Goal: Task Accomplishment & Management: Manage account settings

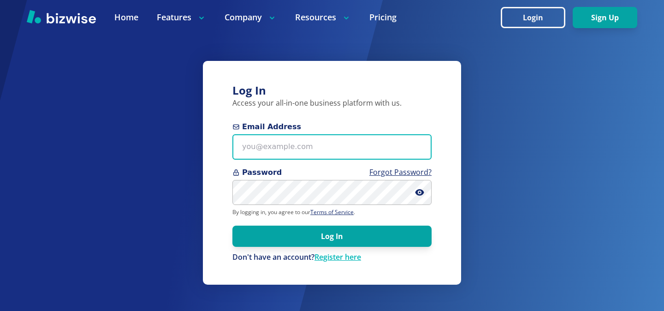
click at [323, 138] on input "Email Address" at bounding box center [331, 146] width 199 height 25
paste input "[EMAIL_ADDRESS][DOMAIN_NAME]"
type input "[EMAIL_ADDRESS][DOMAIN_NAME]"
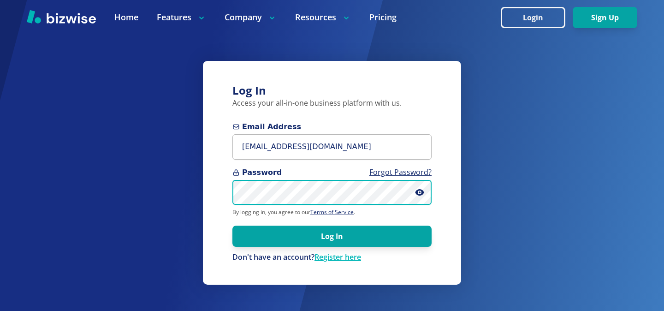
click at [232, 226] on button "Log In" at bounding box center [331, 236] width 199 height 21
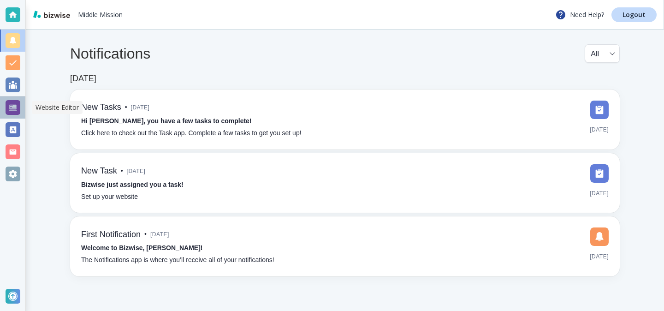
click at [21, 103] on div at bounding box center [12, 107] width 25 height 22
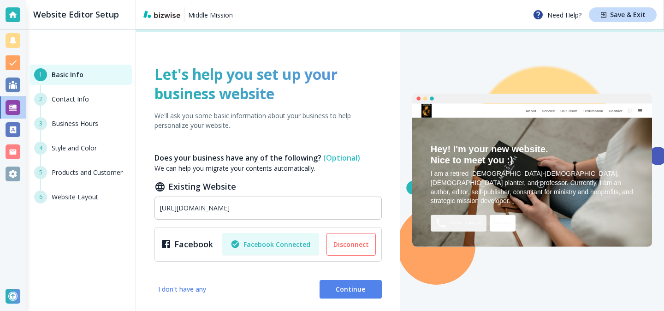
click at [111, 120] on div "3 Business Hours" at bounding box center [81, 129] width 102 height 24
click at [89, 101] on div "2 Contact Info" at bounding box center [81, 105] width 102 height 24
click at [84, 95] on div "2 Contact Info" at bounding box center [81, 105] width 102 height 24
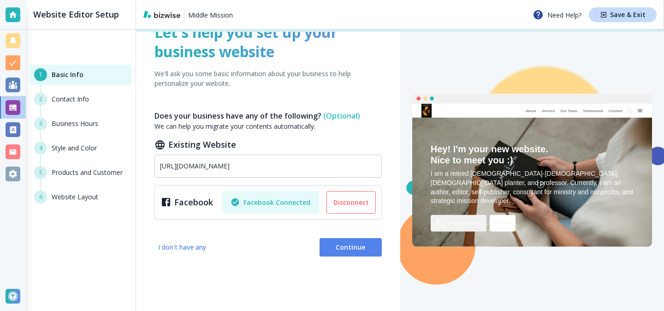
click at [27, 15] on div "Website Editor Setup" at bounding box center [81, 15] width 110 height 30
click at [20, 15] on div at bounding box center [13, 14] width 15 height 15
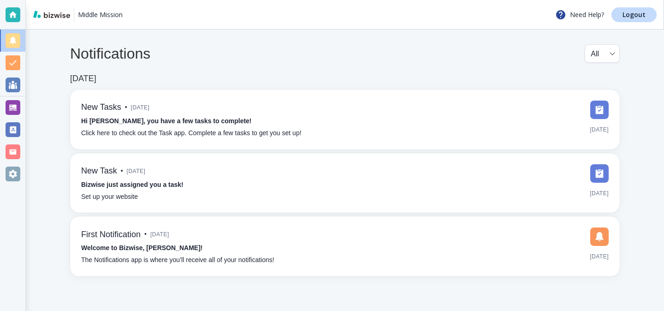
click at [15, 113] on div at bounding box center [13, 107] width 15 height 15
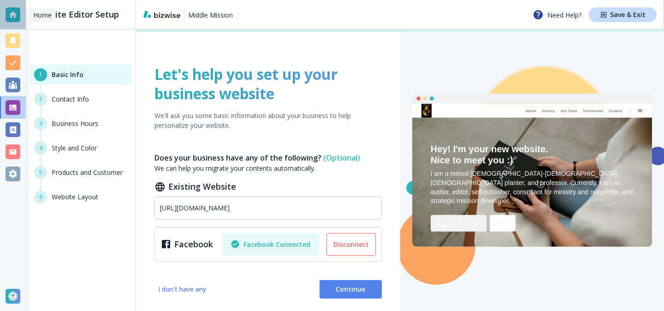
click at [9, 20] on div at bounding box center [13, 14] width 15 height 15
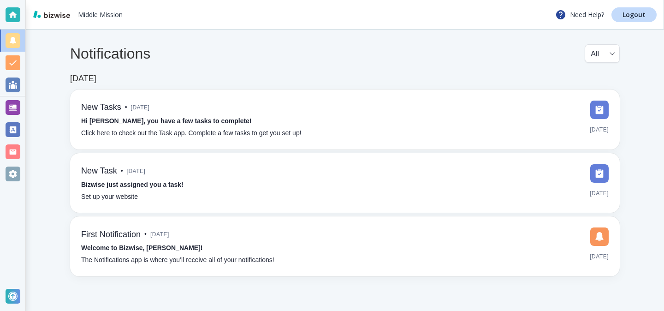
click at [654, 24] on div "Middle Mission Need Help? Logout" at bounding box center [345, 15] width 638 height 30
click at [650, 21] on link "Logout" at bounding box center [634, 14] width 45 height 15
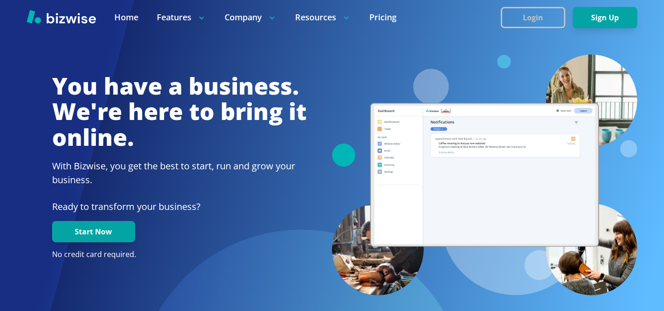
click at [538, 24] on button "Login" at bounding box center [533, 17] width 65 height 21
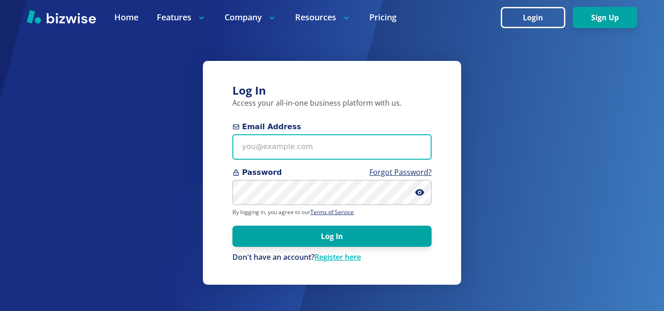
click at [340, 149] on input "Email Address" at bounding box center [331, 146] width 199 height 25
paste input "[EMAIL_ADDRESS][DOMAIN_NAME]"
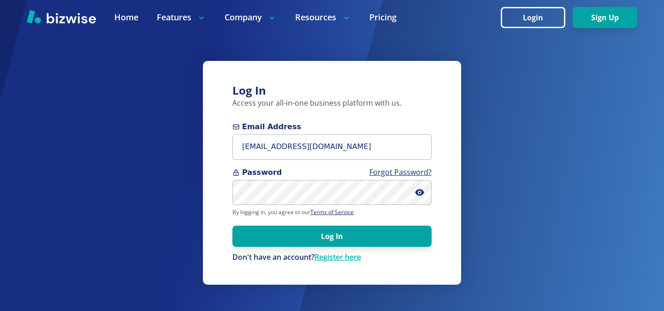
click at [381, 132] on span "Email Address" at bounding box center [331, 126] width 199 height 11
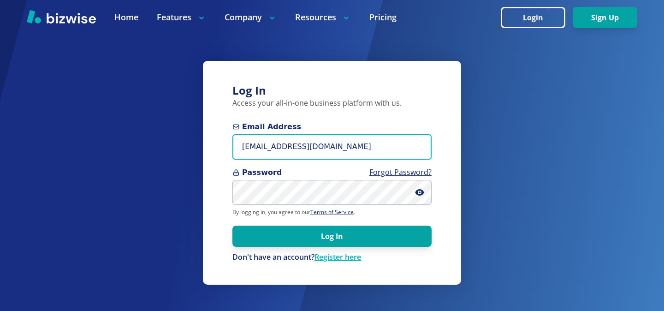
click at [381, 134] on input "[EMAIL_ADDRESS][DOMAIN_NAME]" at bounding box center [331, 146] width 199 height 25
click at [381, 135] on input "[EMAIL_ADDRESS][DOMAIN_NAME]" at bounding box center [331, 146] width 199 height 25
paste input "[DOMAIN_NAME]"
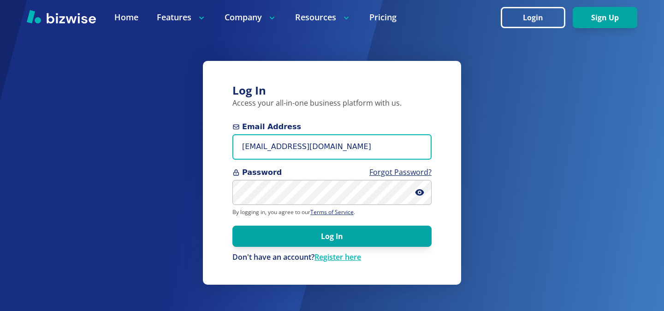
type input "[EMAIL_ADDRESS][DOMAIN_NAME]"
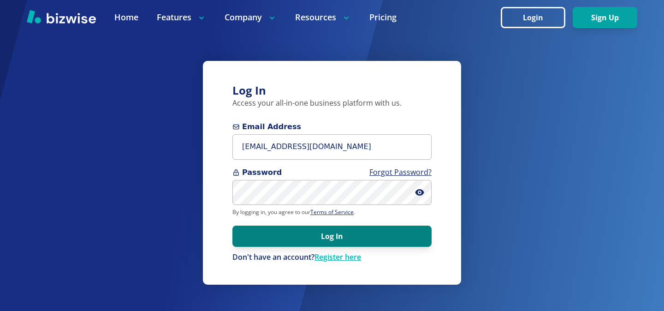
click at [322, 236] on button "Log In" at bounding box center [331, 236] width 199 height 21
